Goal: Task Accomplishment & Management: Complete application form

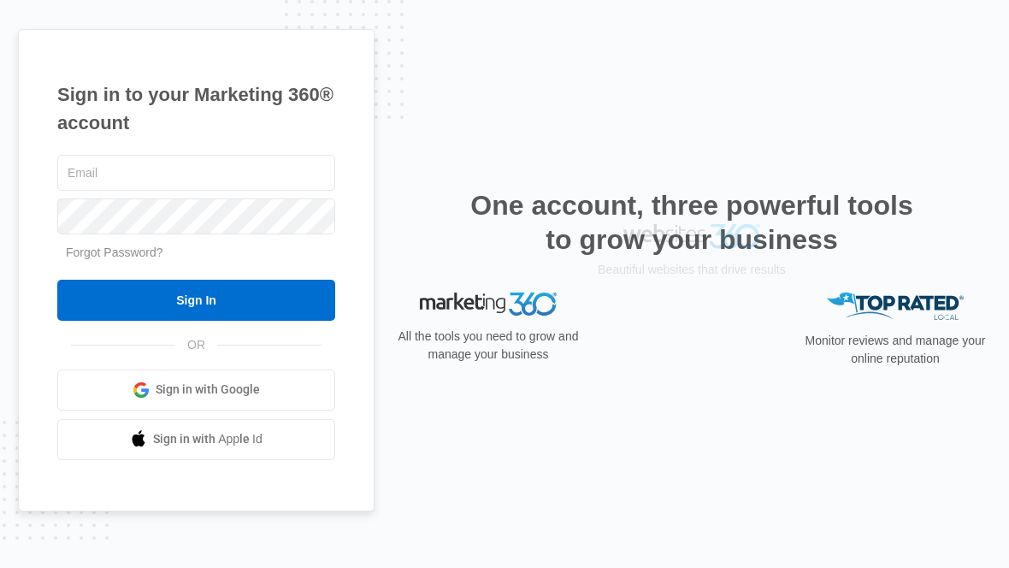
click at [276, 371] on link "Sign in with Google" at bounding box center [196, 389] width 278 height 41
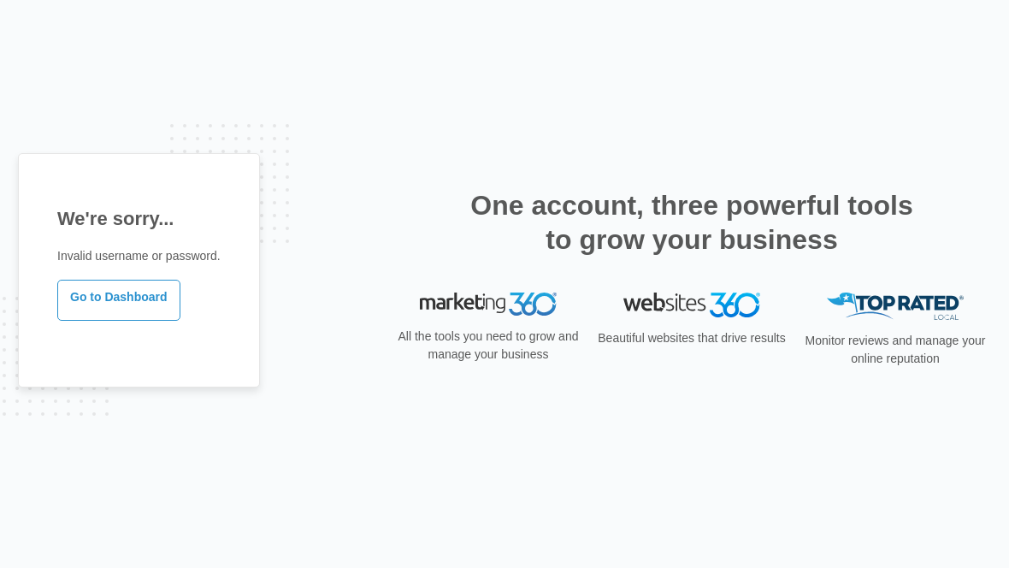
click at [878, 225] on h2 "One account, three powerful tools to grow your business" at bounding box center [691, 222] width 453 height 68
click at [127, 316] on link "Go to Dashboard" at bounding box center [118, 300] width 123 height 41
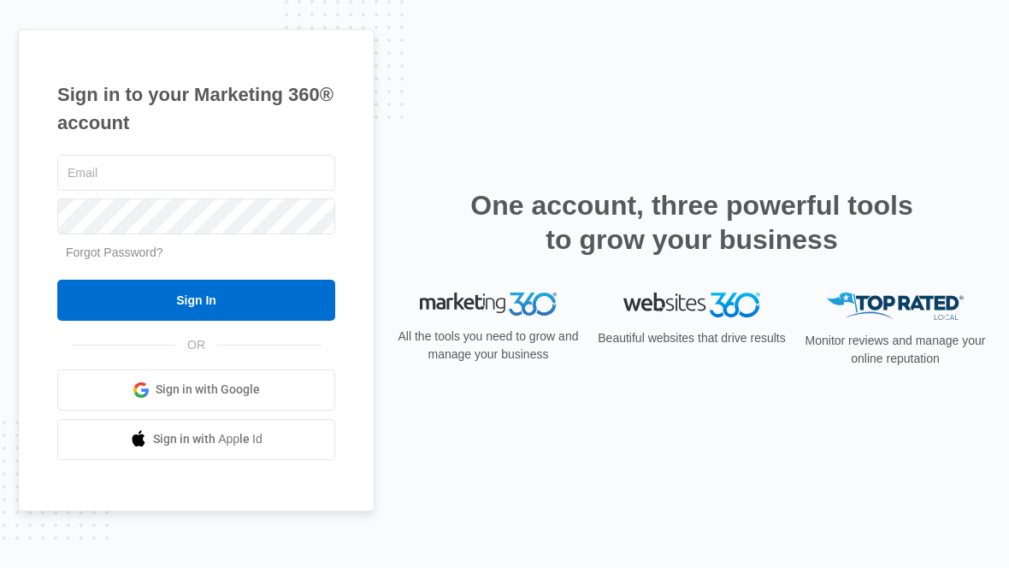
click at [243, 381] on span "Sign in with Google" at bounding box center [208, 390] width 104 height 18
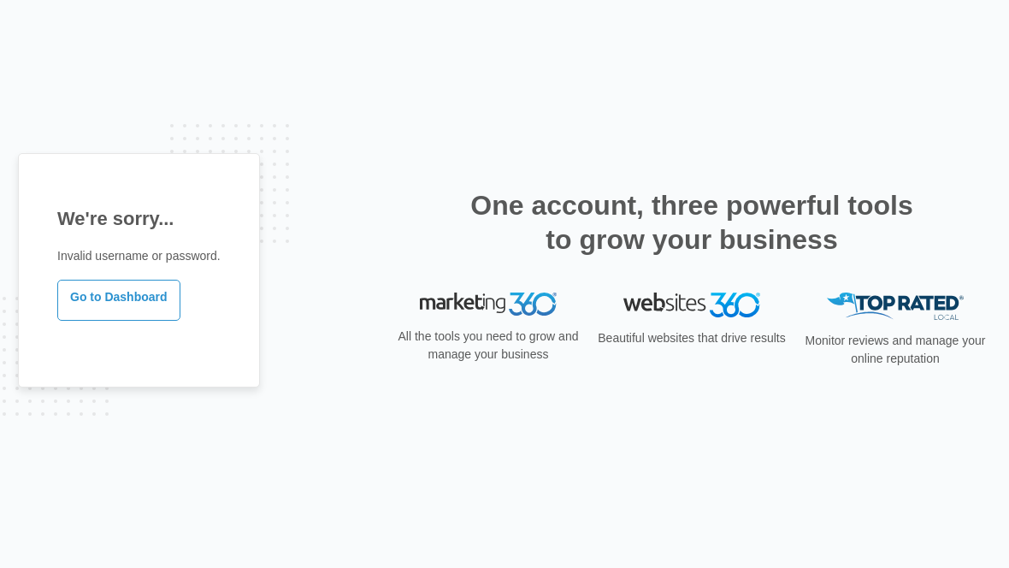
click at [149, 300] on link "Go to Dashboard" at bounding box center [118, 300] width 123 height 41
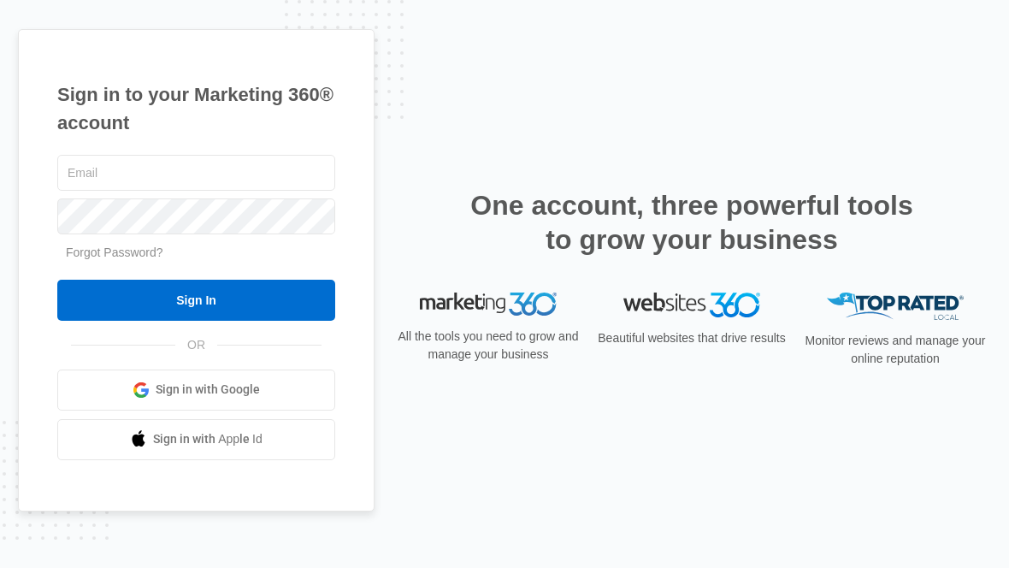
click at [101, 170] on input "text" at bounding box center [196, 173] width 278 height 36
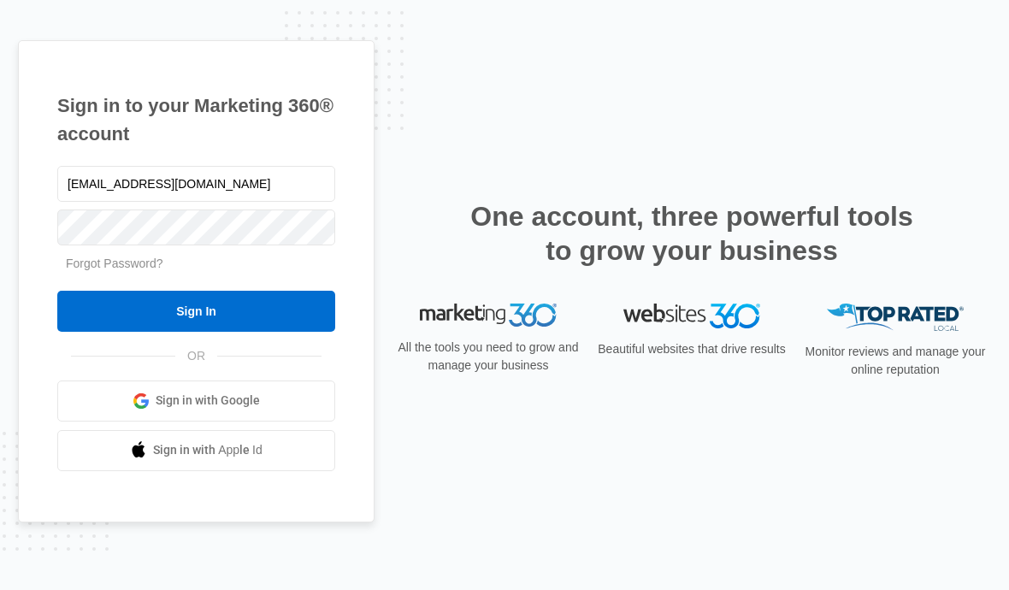
type input "[EMAIL_ADDRESS][DOMAIN_NAME]"
click at [196, 310] on input "Sign In" at bounding box center [196, 311] width 278 height 41
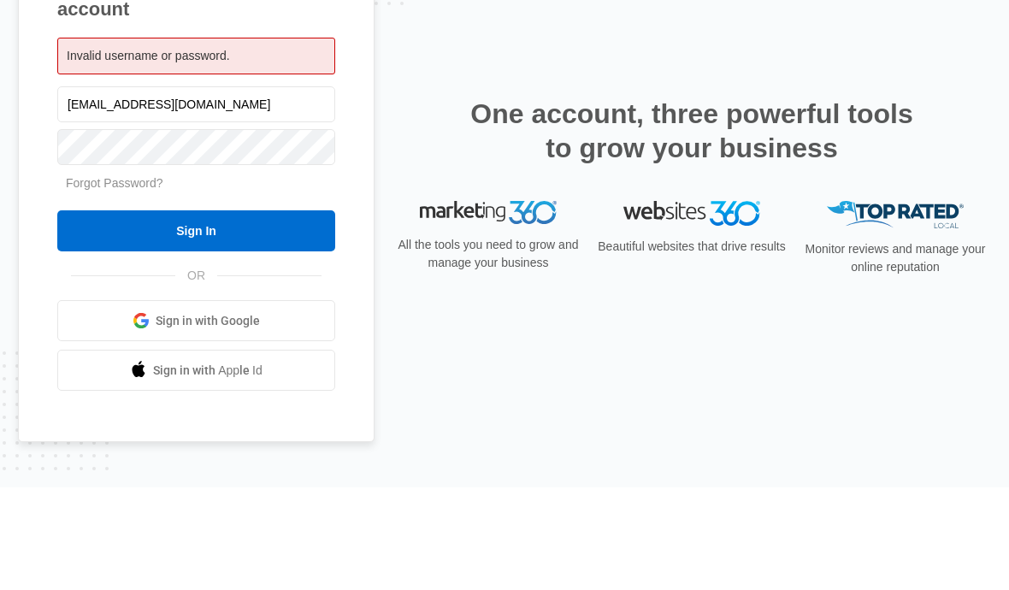
click at [110, 313] on input "Sign In" at bounding box center [196, 333] width 278 height 41
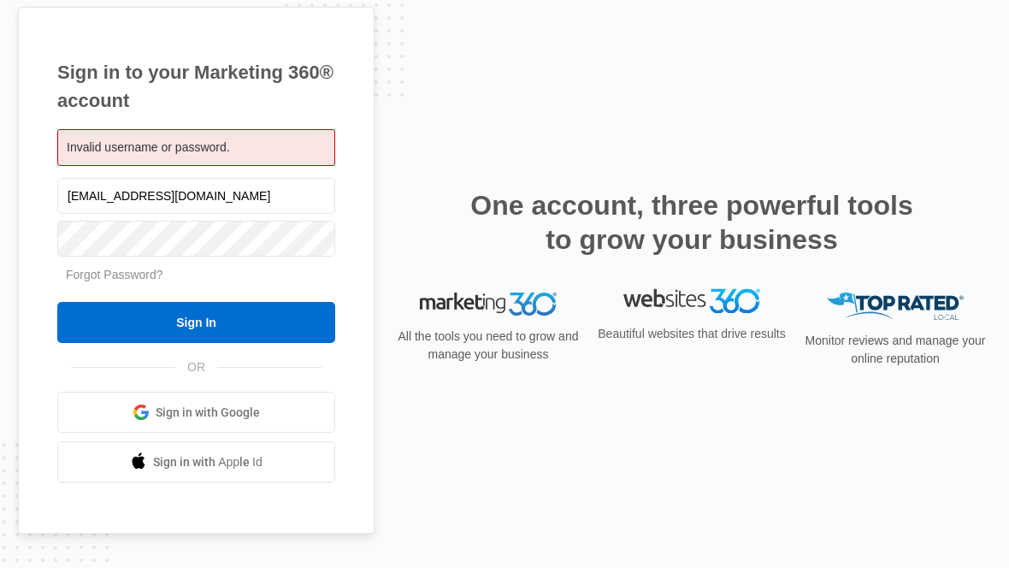
click at [38, 227] on div "Sign in to your Marketing 360® account Invalid username or password. stuttsmill…" at bounding box center [196, 271] width 357 height 528
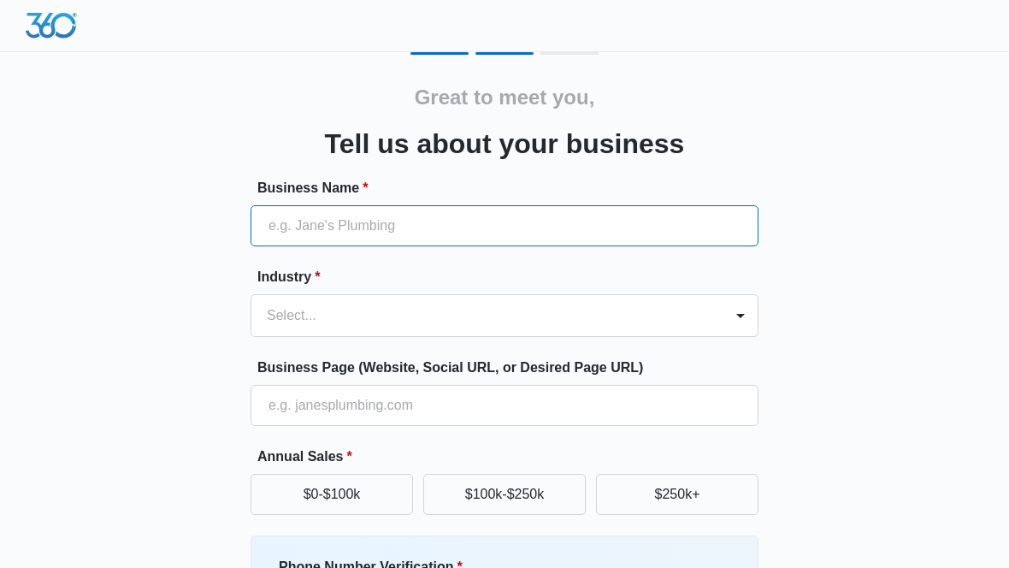
click at [684, 224] on input "Business Name *" at bounding box center [505, 225] width 508 height 41
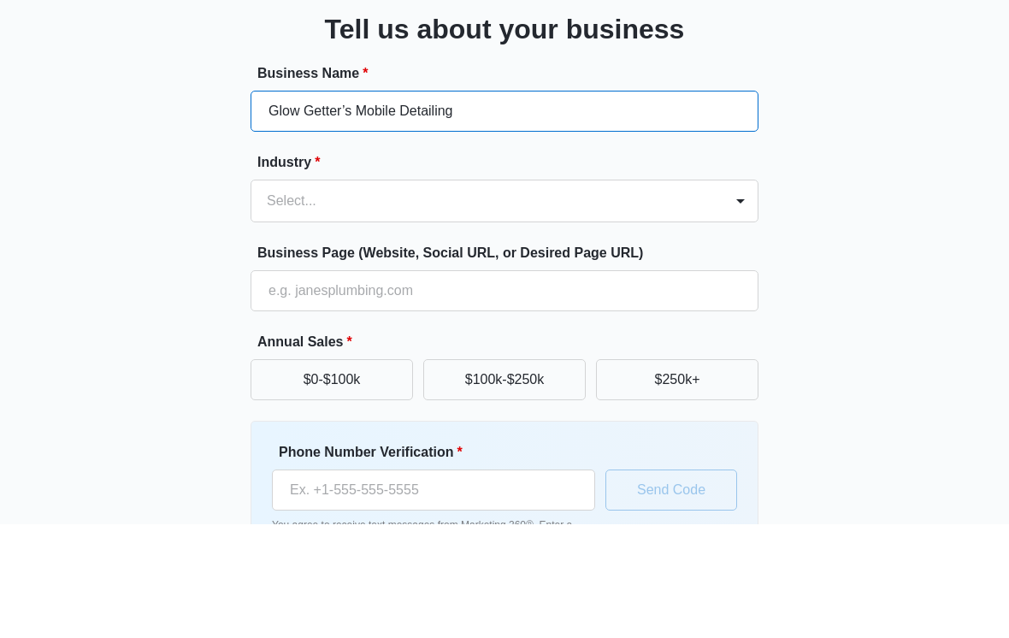
type input "Glow Getter’s Mobile Detailing"
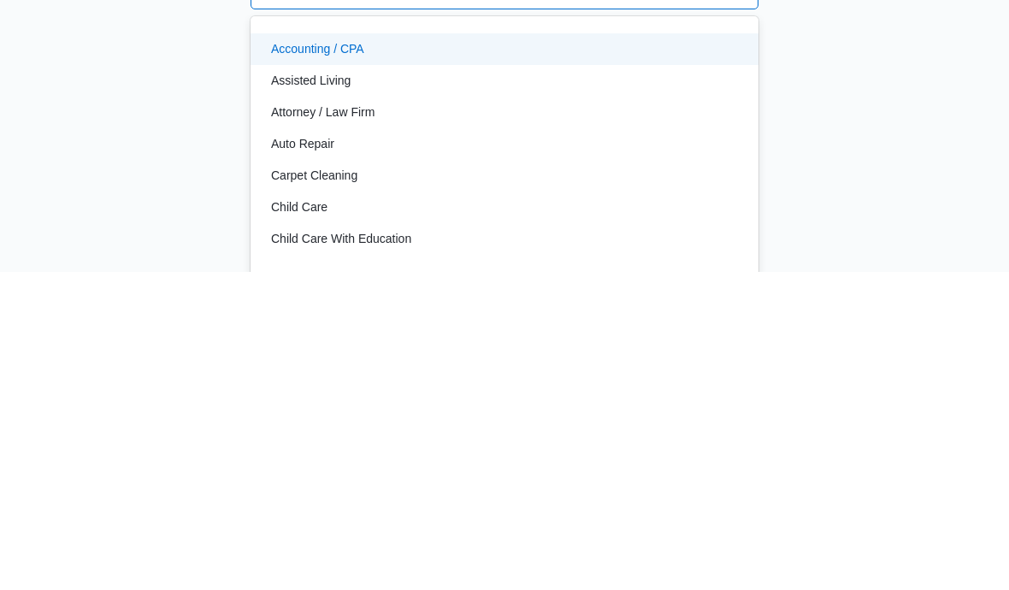
type input "d"
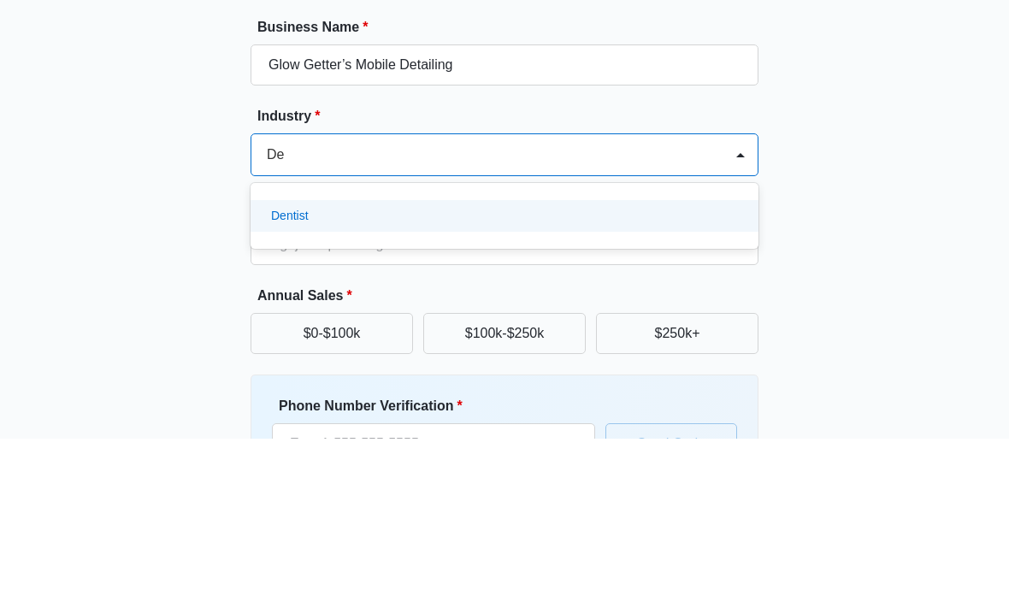
type input "D"
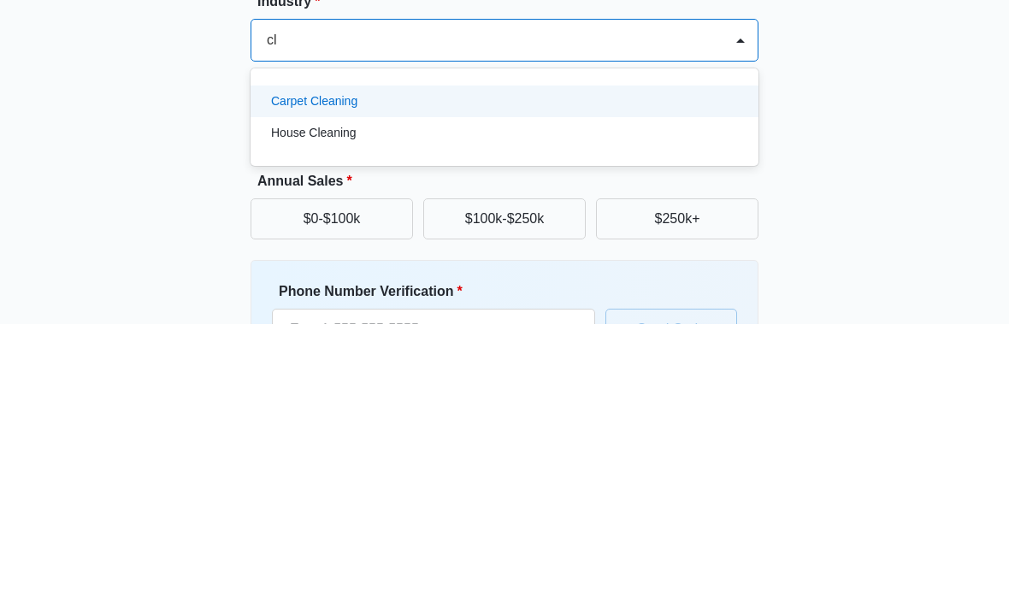
type input "c"
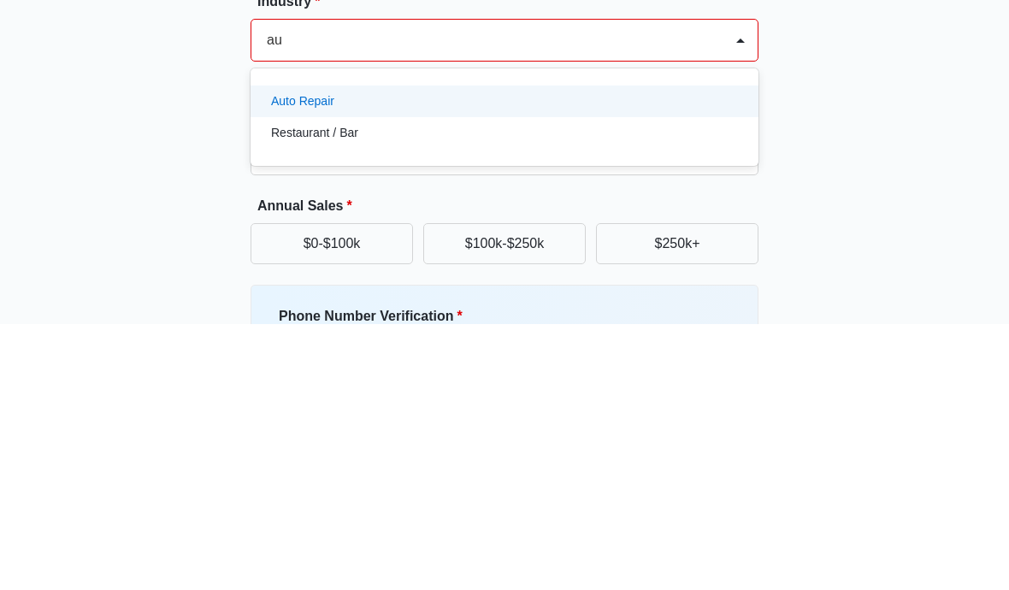
type input "a"
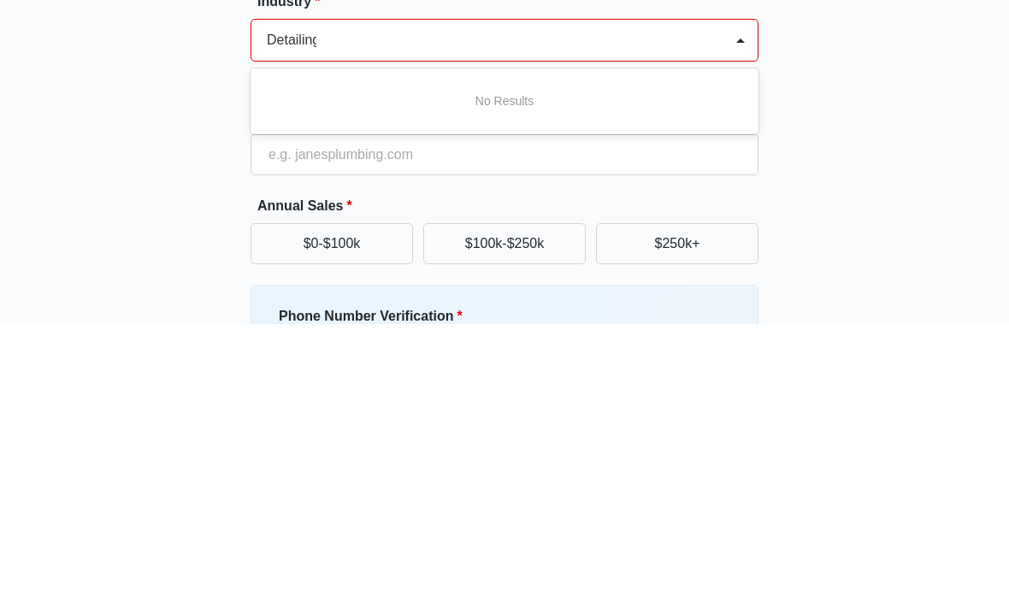
type input "Detailing"
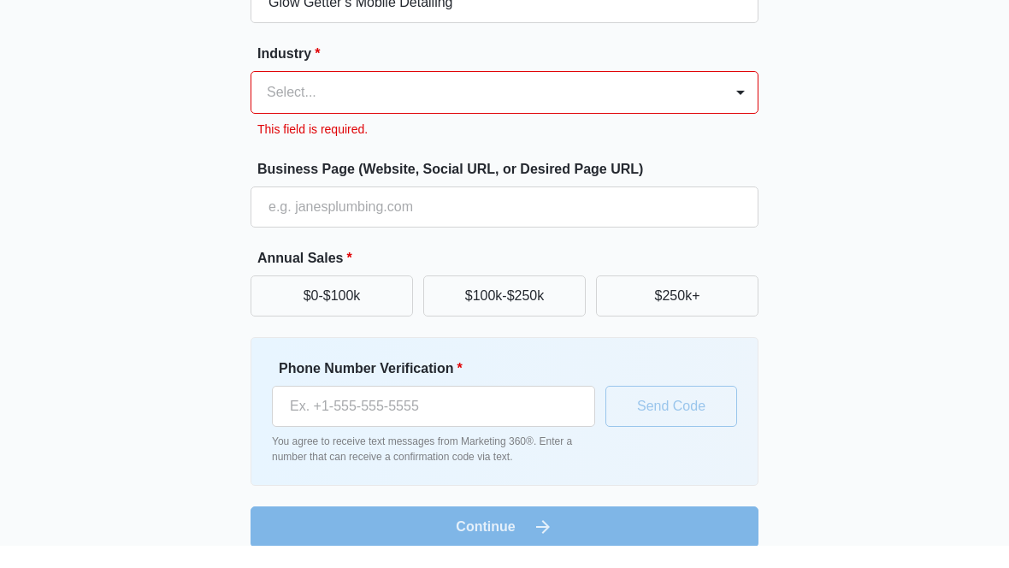
click at [888, 179] on div "Great to meet you, Tell us about your business Business Name * Glow Getter’s Mo…" at bounding box center [505, 210] width 959 height 718
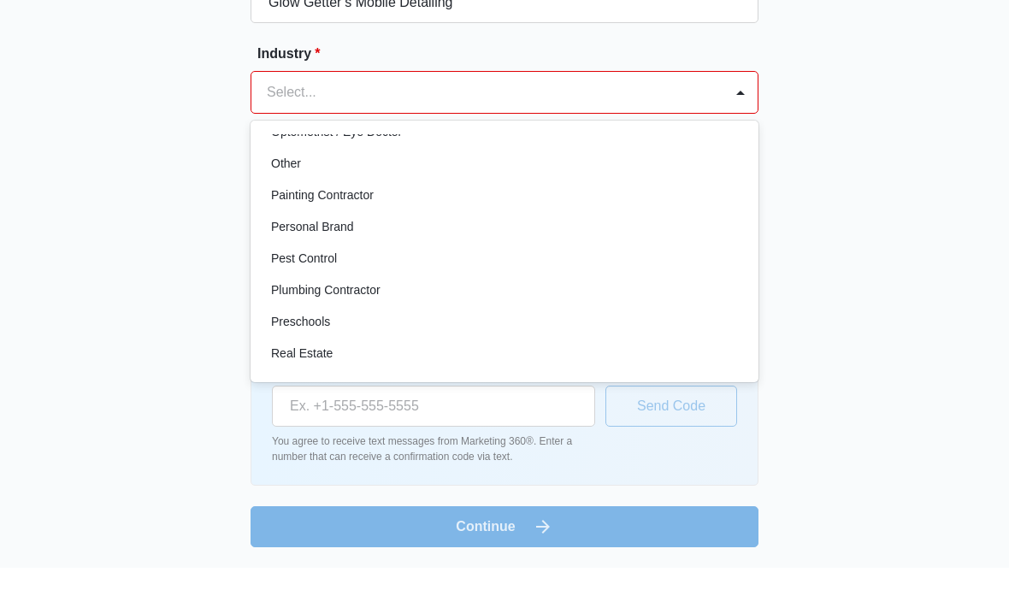
scroll to position [1003, 0]
click at [661, 201] on div "Painting Contractor" at bounding box center [505, 217] width 508 height 32
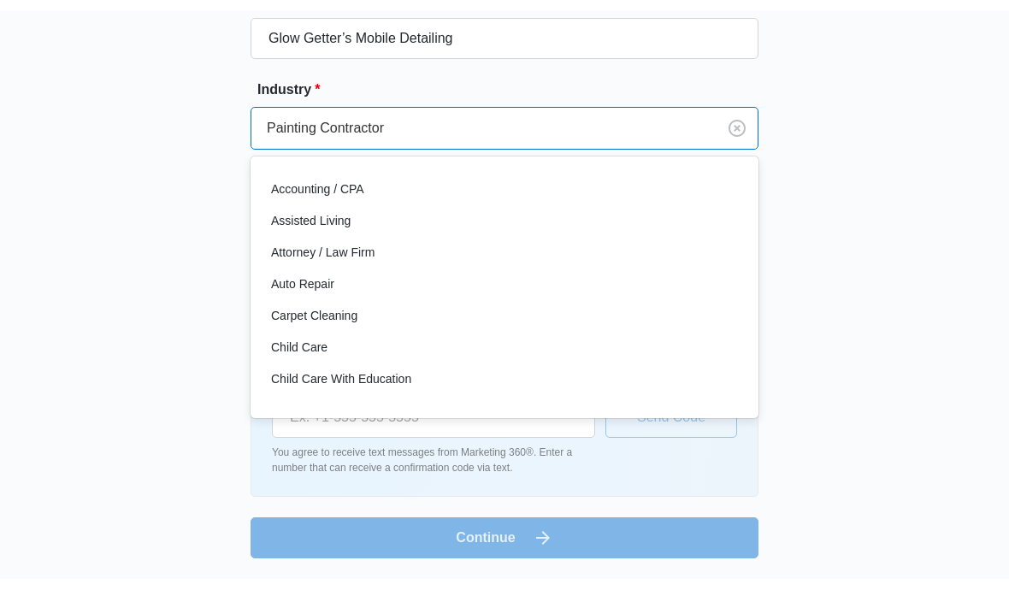
scroll to position [859, 0]
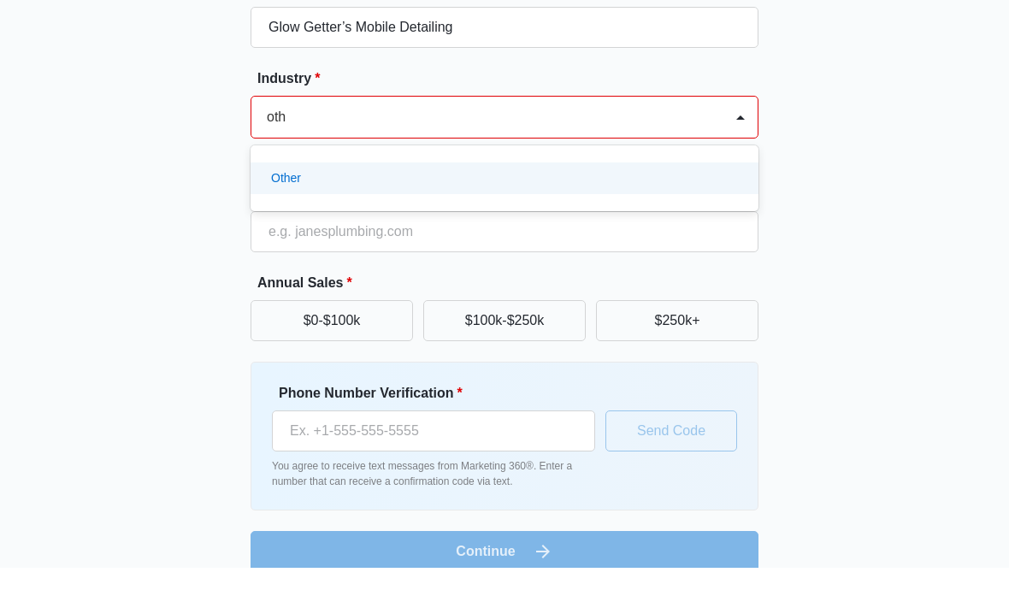
click at [653, 192] on div "Other" at bounding box center [503, 201] width 464 height 18
type input "oth"
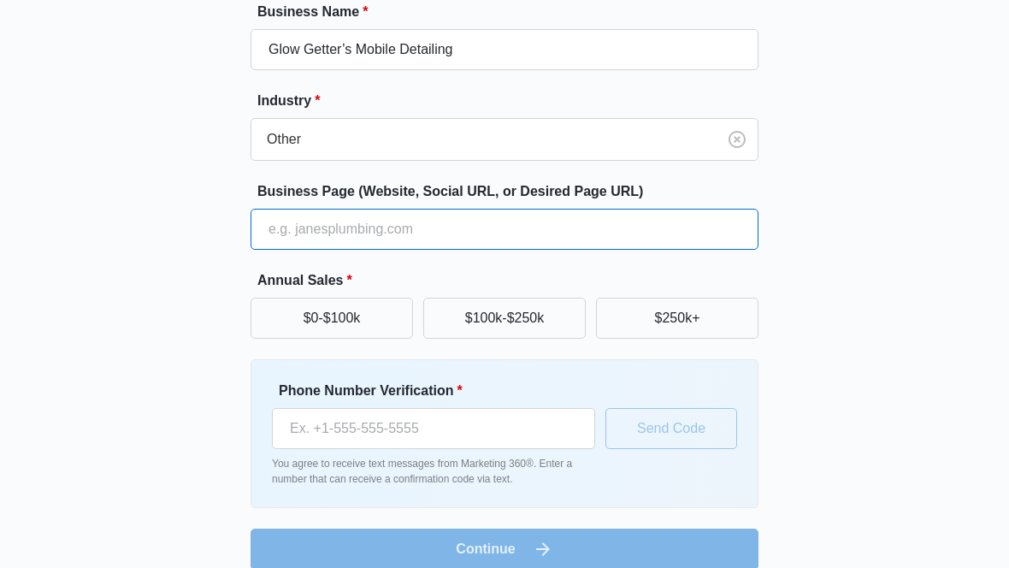
click at [615, 226] on input "Business Page (Website, Social URL, or Desired Page URL)" at bounding box center [505, 229] width 508 height 41
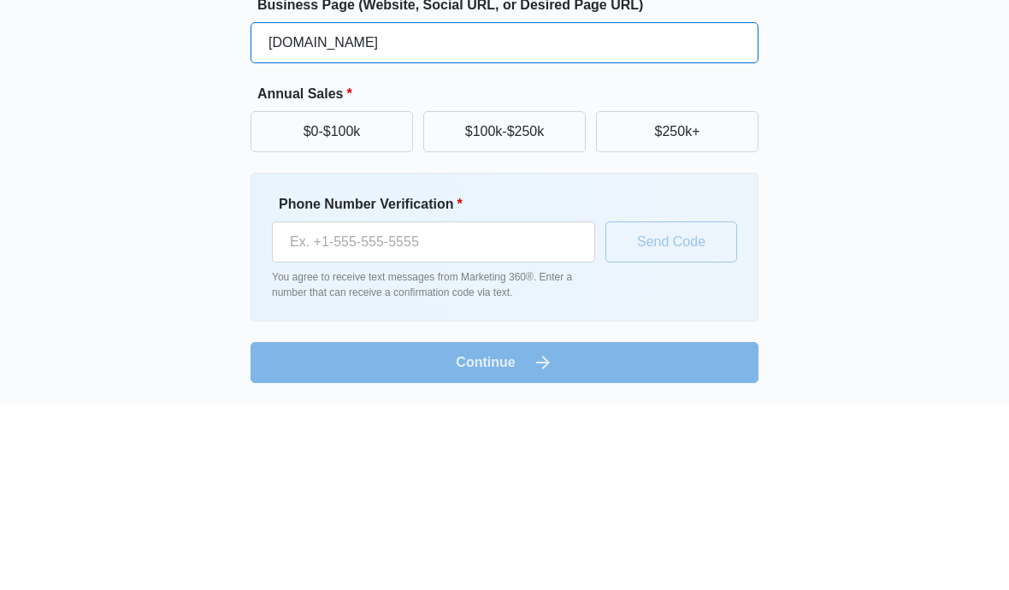
type input "glowgettersmobiledetailing.com"
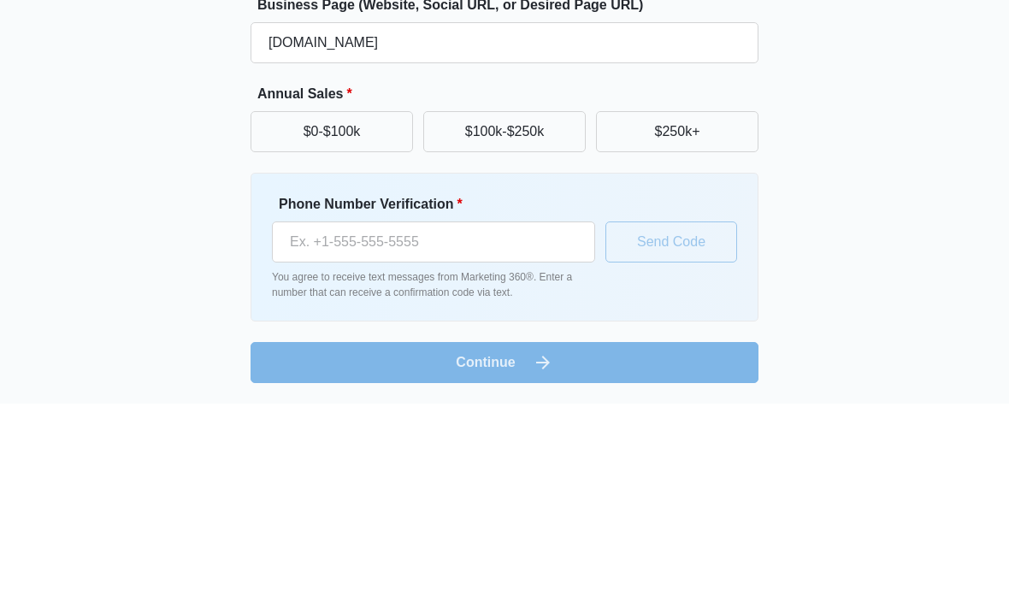
click at [345, 298] on button "$0-$100k" at bounding box center [332, 318] width 163 height 41
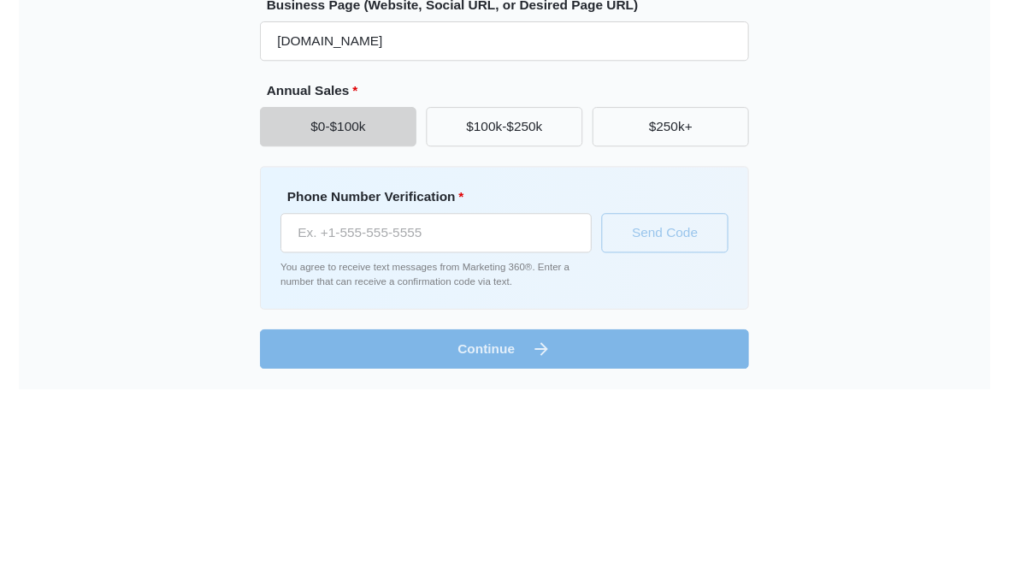
scroll to position [198, 0]
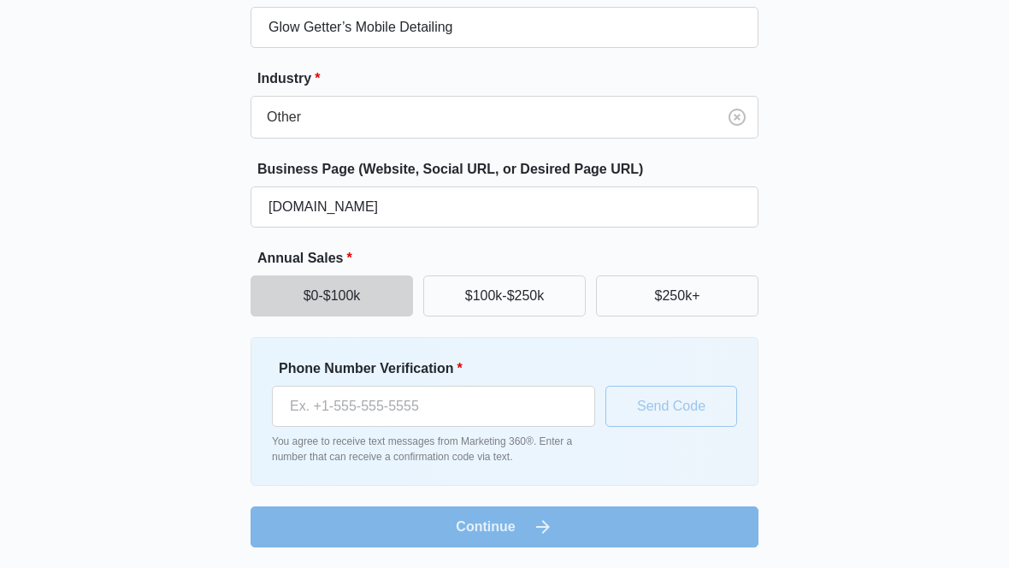
click at [286, 296] on button "$0-$100k" at bounding box center [332, 295] width 163 height 41
click at [561, 304] on button "$100k-$250k" at bounding box center [504, 295] width 163 height 41
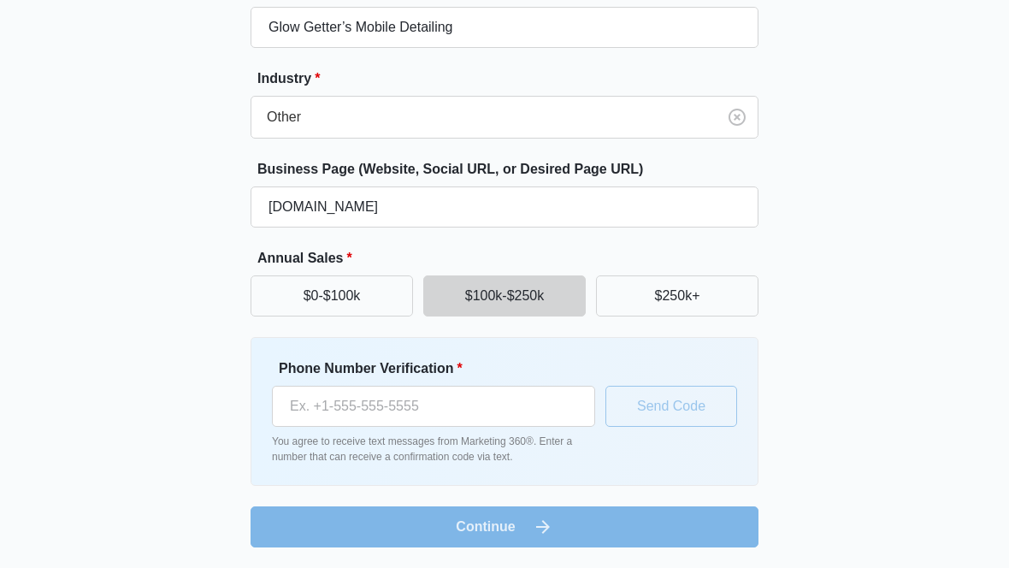
click at [370, 299] on button "$0-$100k" at bounding box center [332, 295] width 163 height 41
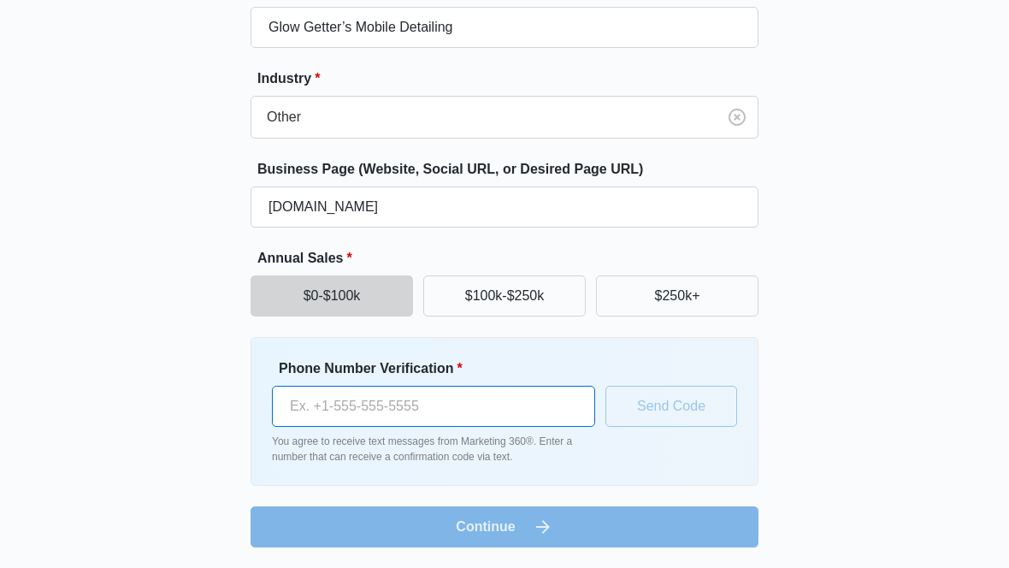
click at [488, 400] on input "Phone Number Verification *" at bounding box center [433, 406] width 323 height 41
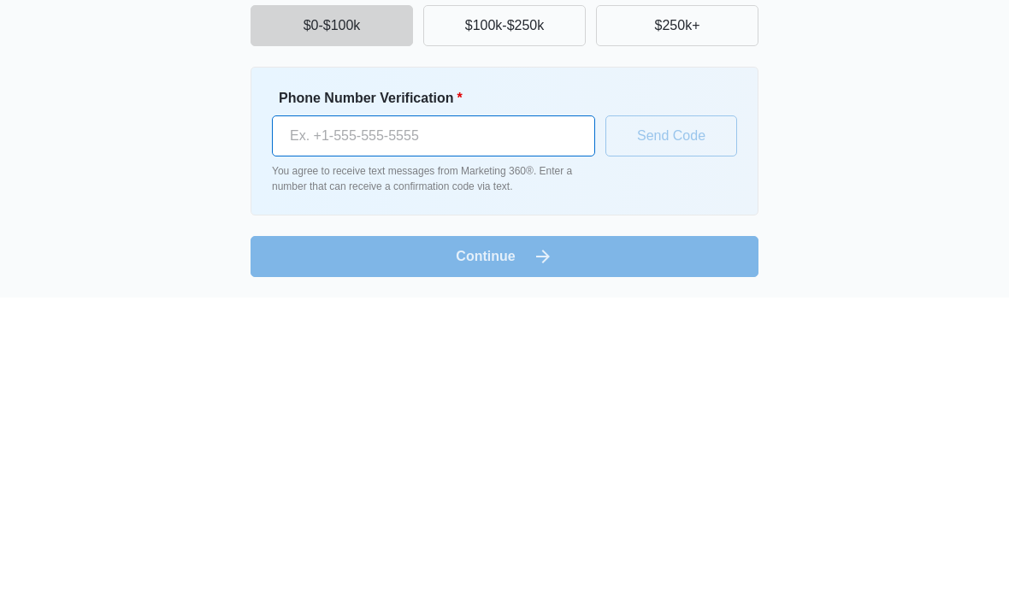
type input "9"
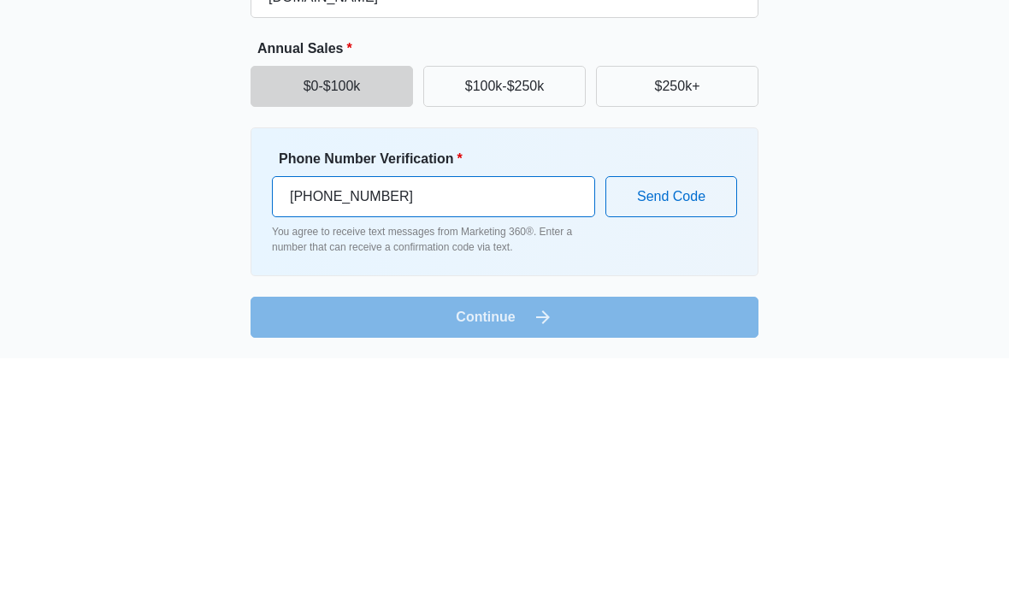
type input "(810) 922-4515"
click at [700, 408] on button "Send Code" at bounding box center [672, 428] width 132 height 41
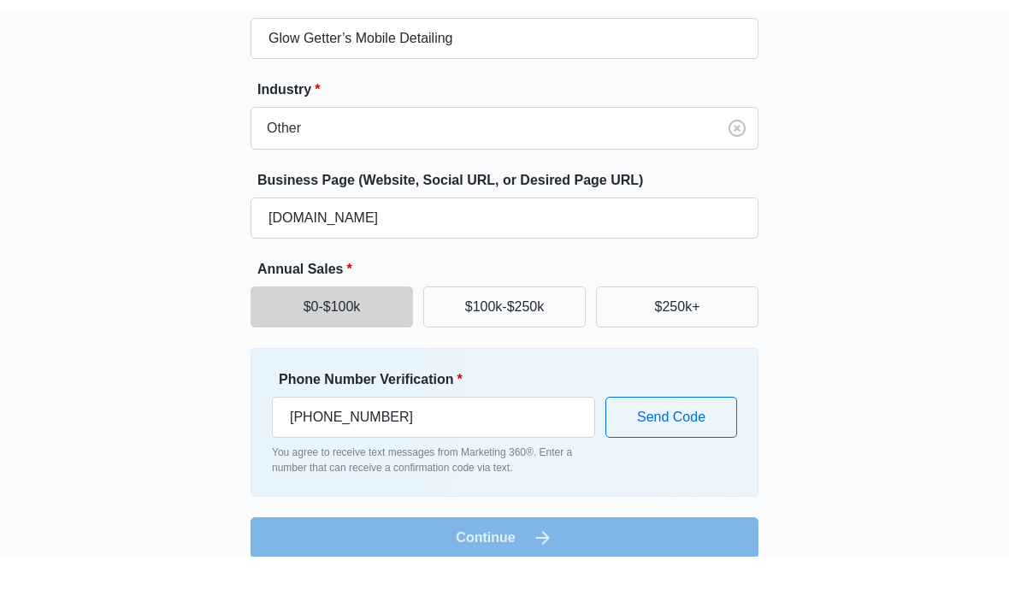
scroll to position [198, 0]
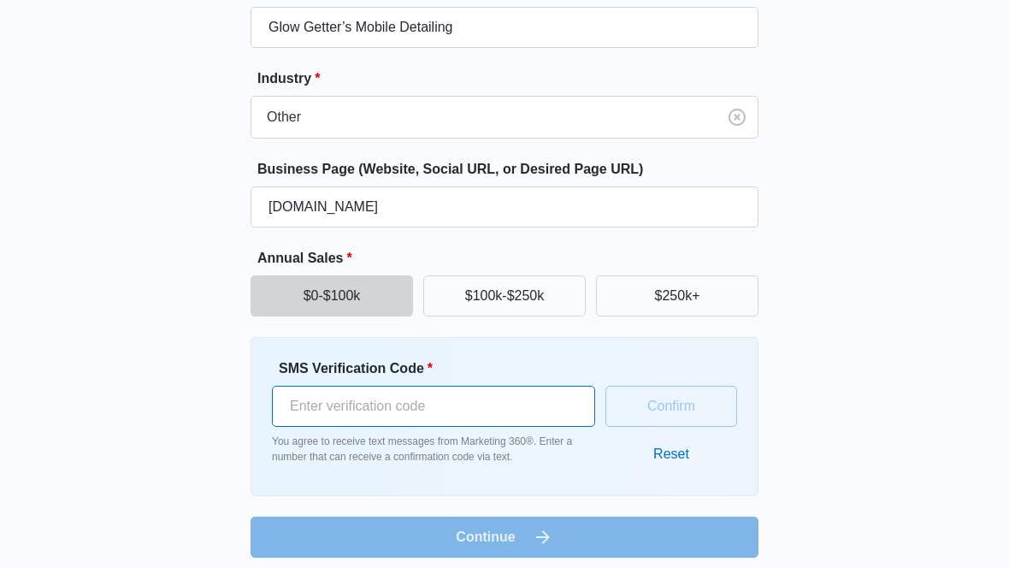
click at [532, 406] on input "SMS Verification Code *" at bounding box center [433, 406] width 323 height 41
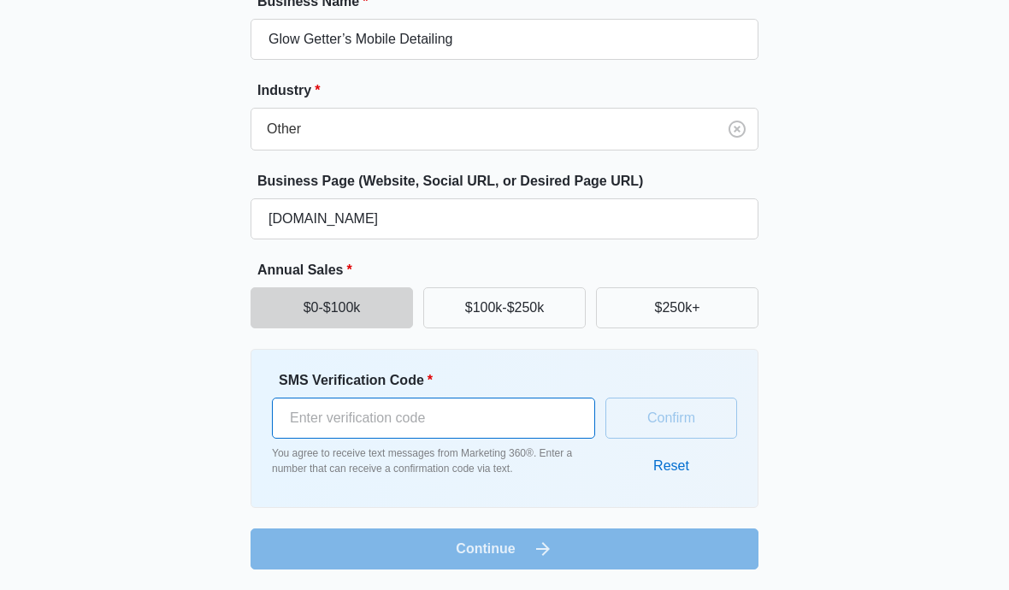
scroll to position [186, 0]
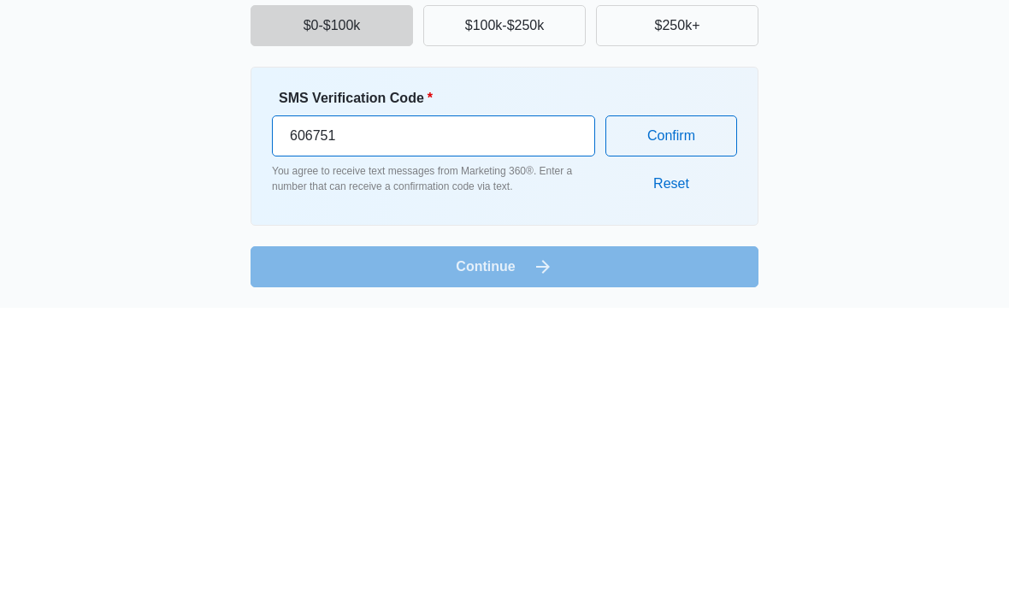
type input "606751"
click at [690, 398] on button "Confirm" at bounding box center [672, 418] width 132 height 41
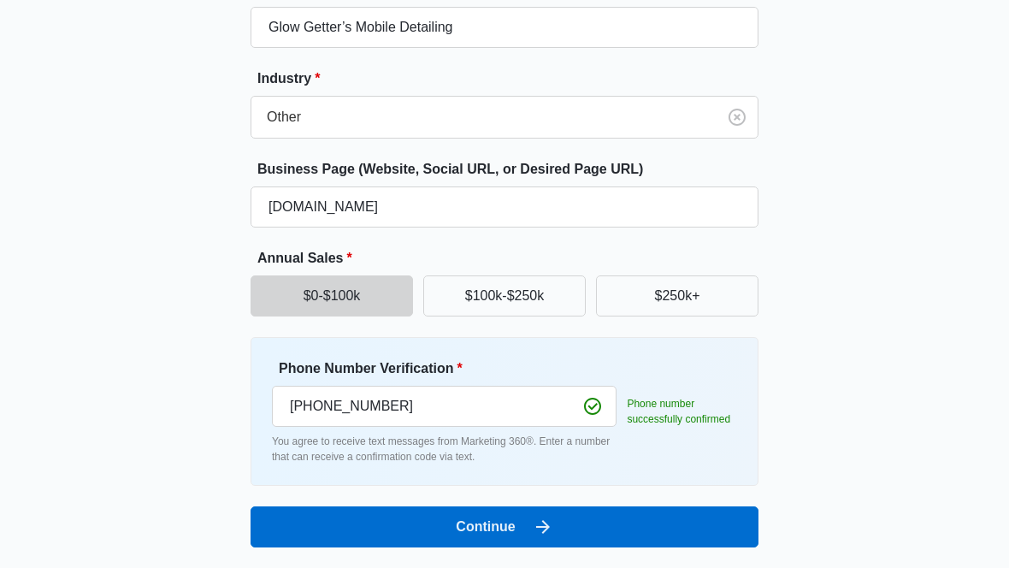
scroll to position [198, 0]
click at [703, 529] on button "Continue" at bounding box center [505, 526] width 508 height 41
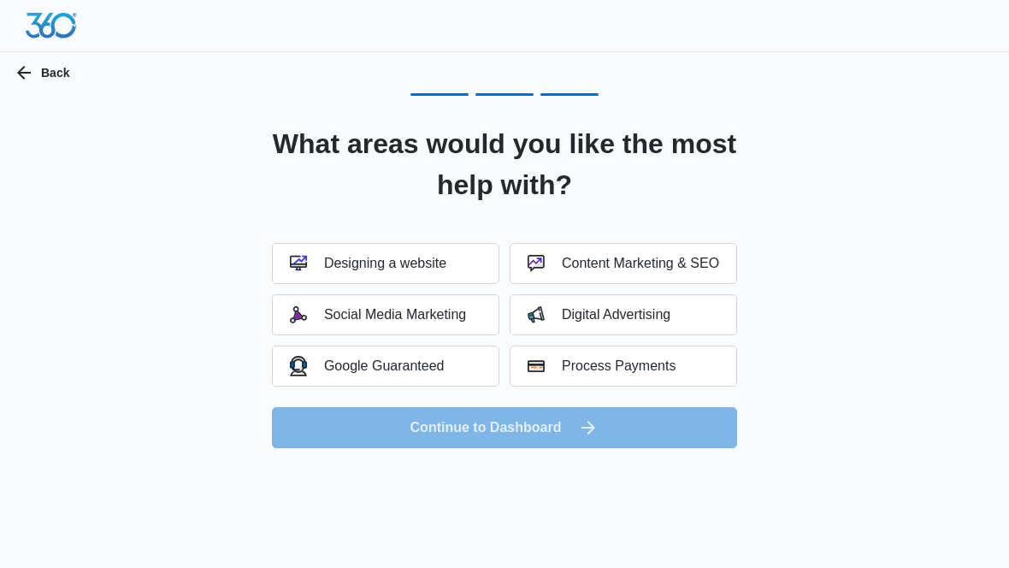
scroll to position [0, 0]
click at [445, 260] on div "Designing a website" at bounding box center [368, 263] width 157 height 17
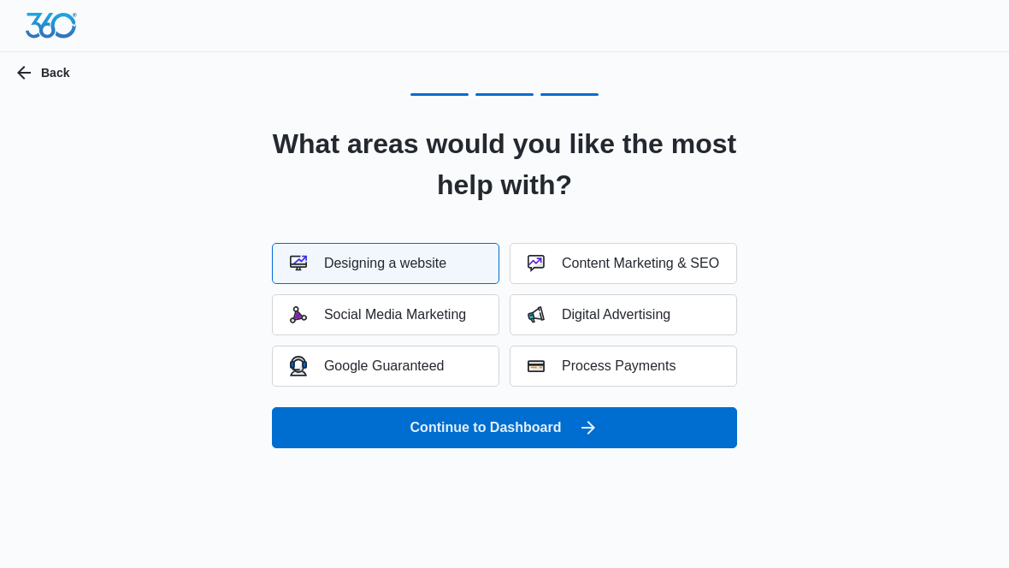
click at [525, 424] on button "Continue to Dashboard" at bounding box center [504, 427] width 465 height 41
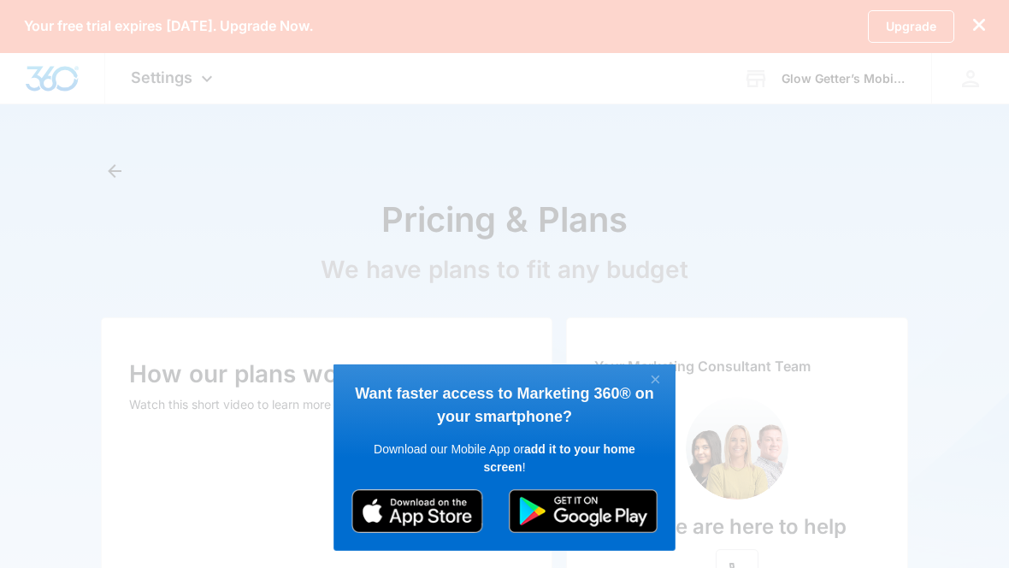
click at [649, 379] on link "×" at bounding box center [656, 380] width 30 height 22
